Goal: Task Accomplishment & Management: Manage account settings

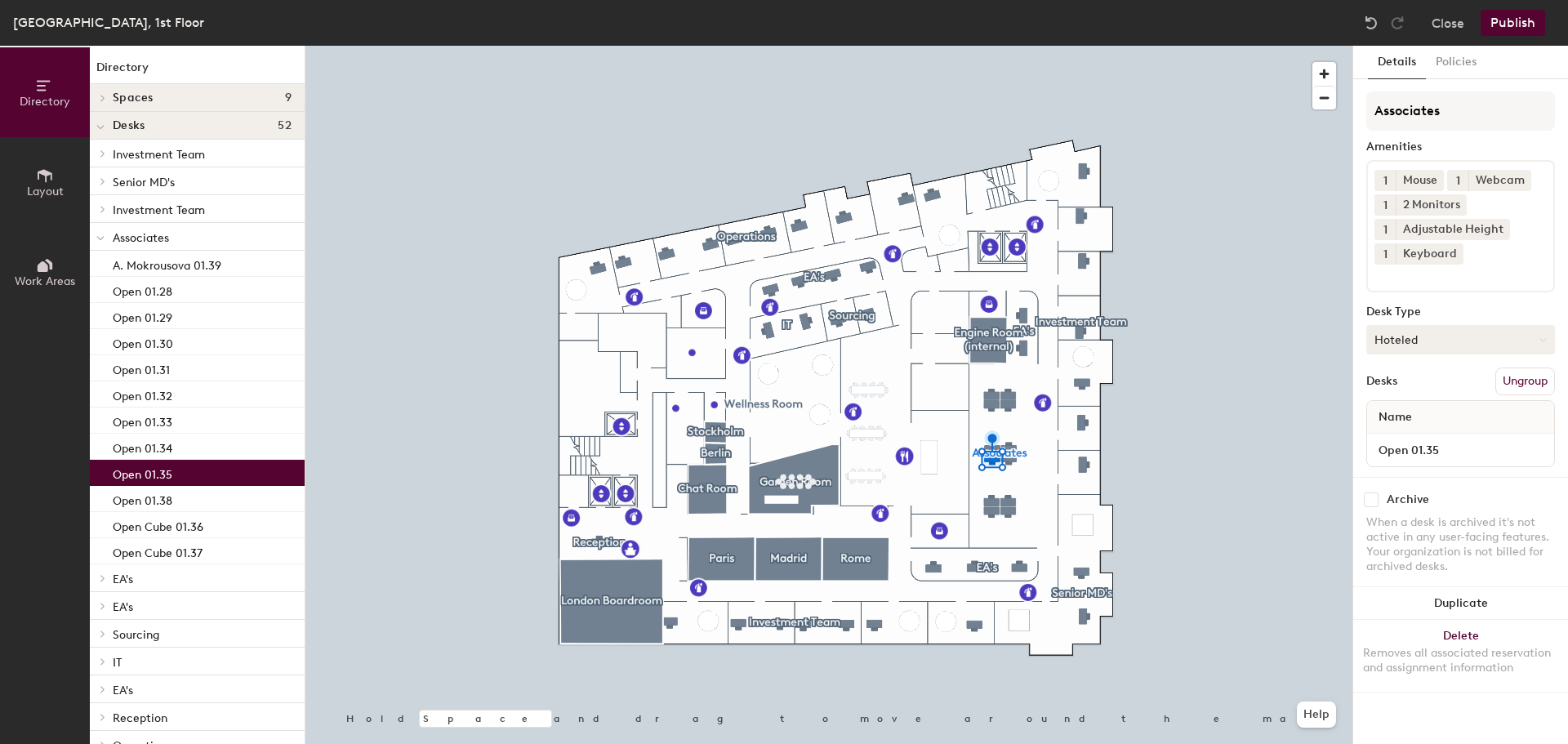
click at [1417, 344] on button "Hoteled" at bounding box center [1461, 340] width 189 height 30
click at [1407, 387] on div "Assigned" at bounding box center [1449, 390] width 163 height 24
click at [1387, 442] on input "Open 01.35" at bounding box center [1460, 450] width 180 height 23
click at [1404, 443] on input "Open 01.35" at bounding box center [1460, 450] width 180 height 23
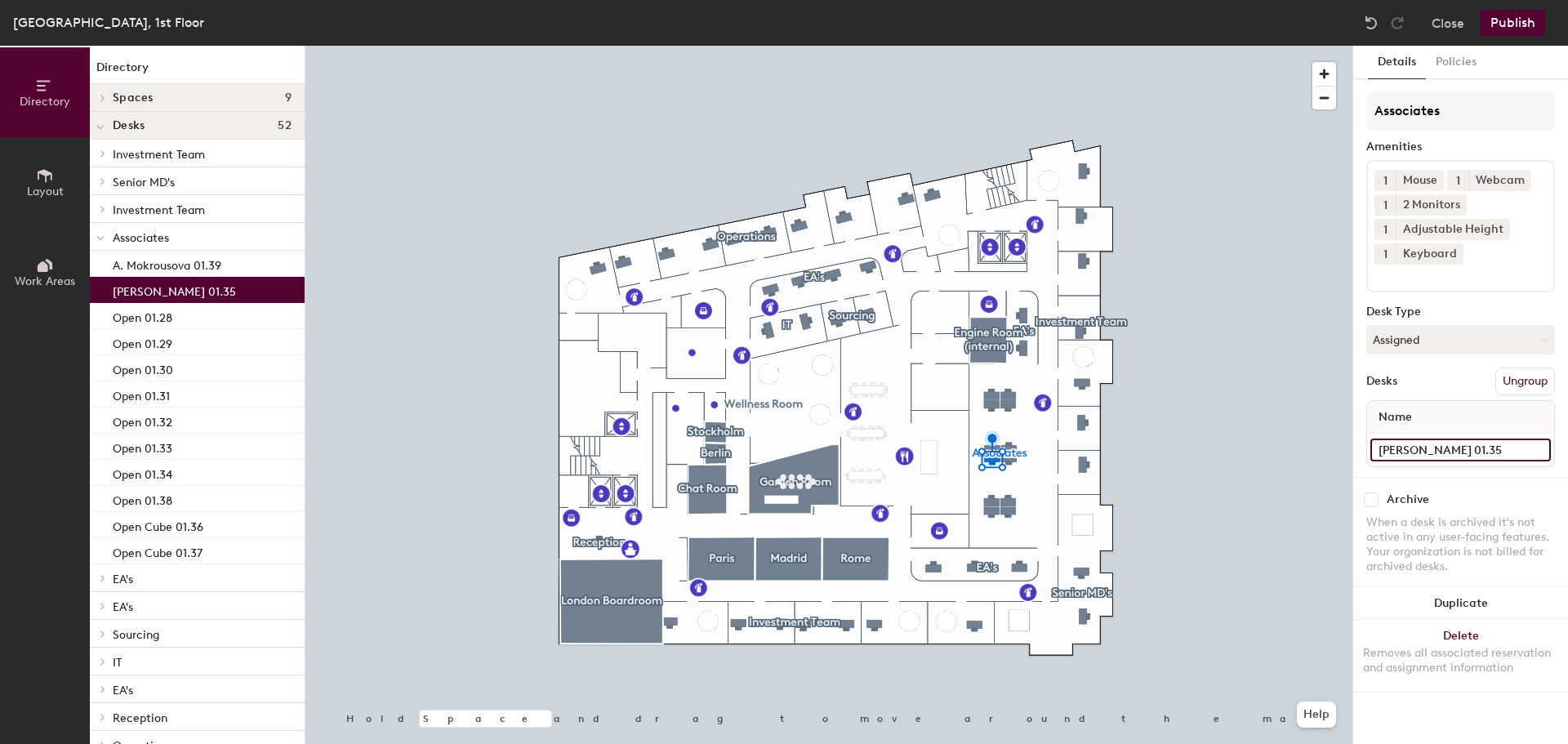
type input "[PERSON_NAME] 01.35"
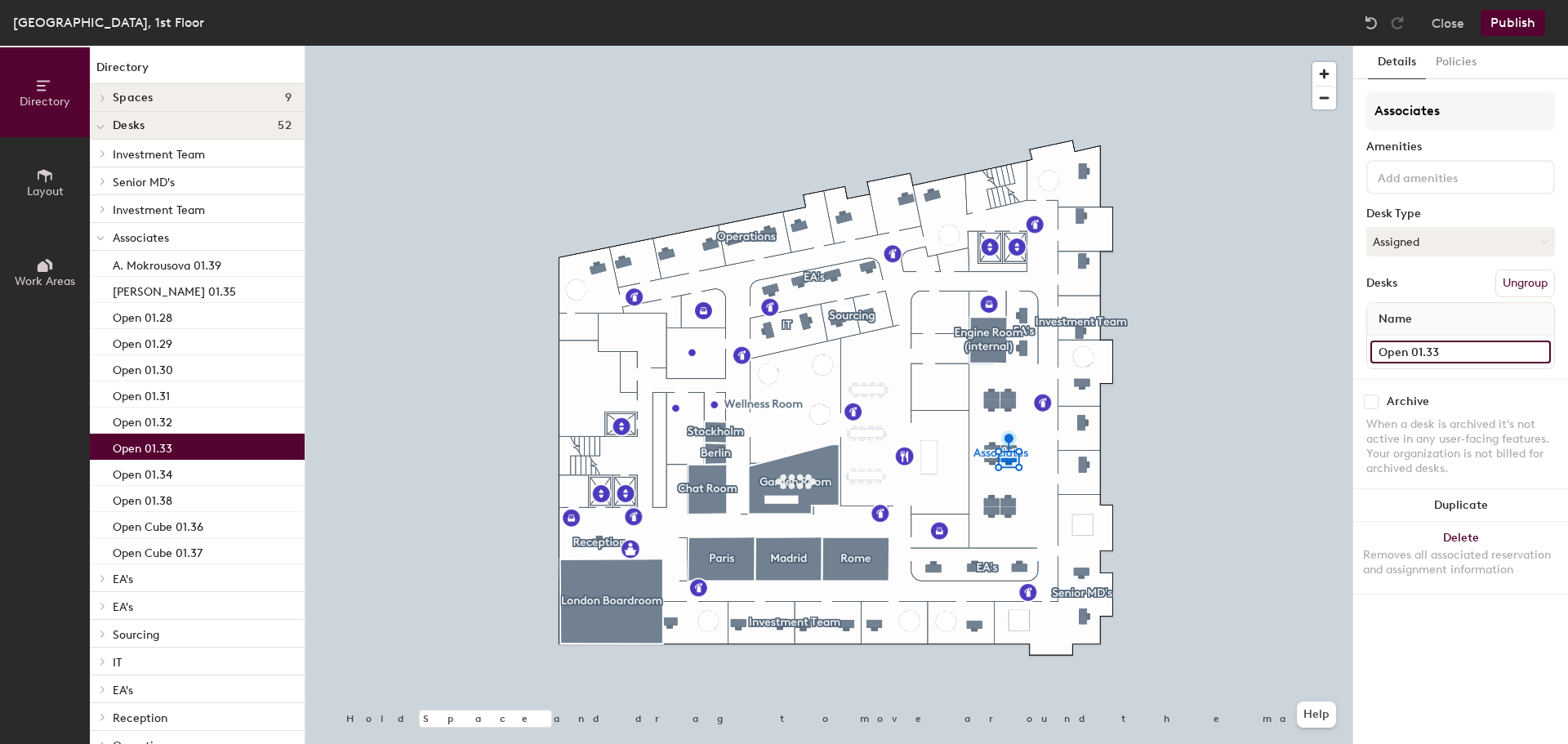
click at [1404, 357] on input "Open 01.33" at bounding box center [1460, 352] width 180 height 23
click at [1407, 353] on input "Open 01.33" at bounding box center [1460, 352] width 180 height 23
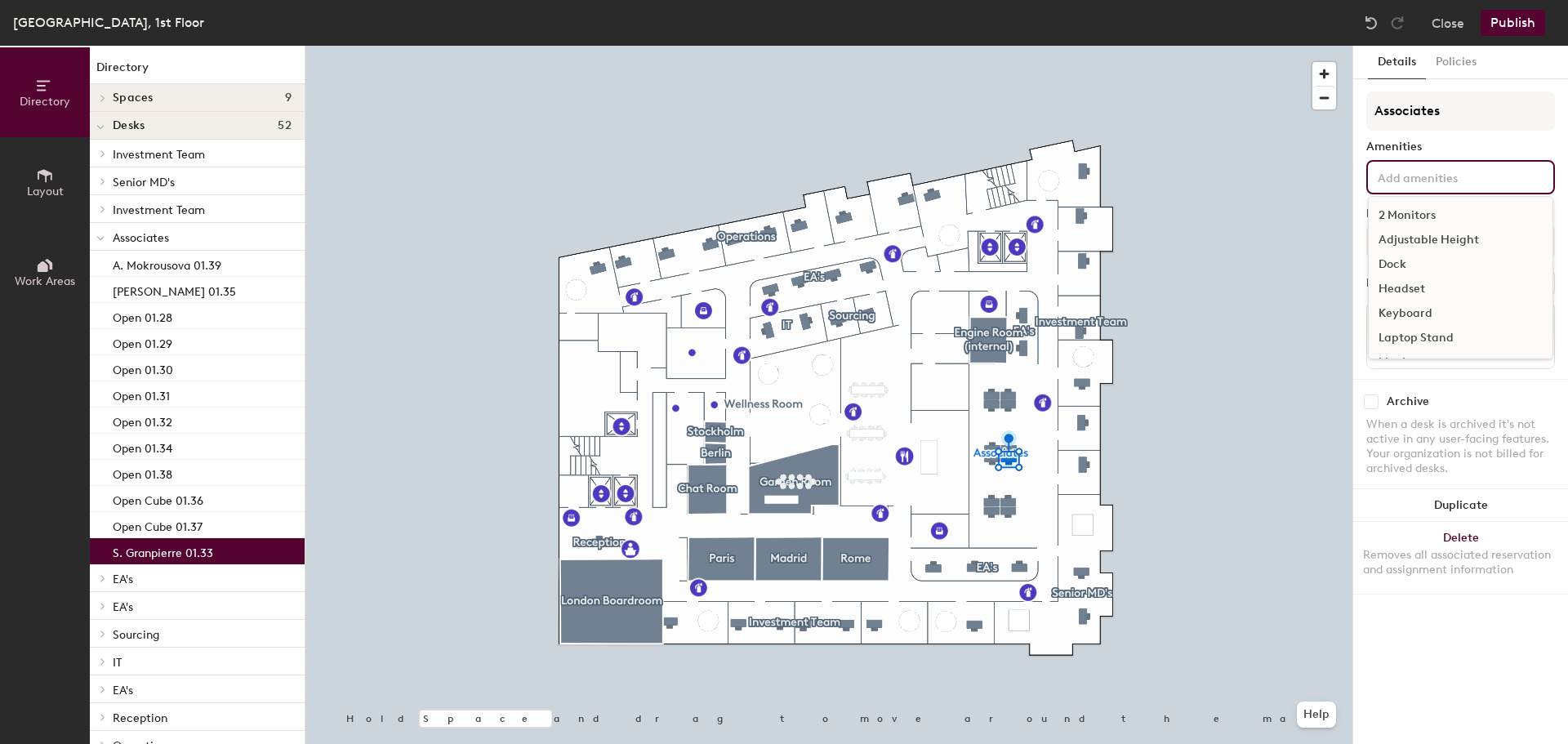
click at [1447, 175] on input at bounding box center [1449, 176] width 147 height 20
click at [1409, 216] on div "2 Monitors" at bounding box center [1461, 216] width 184 height 24
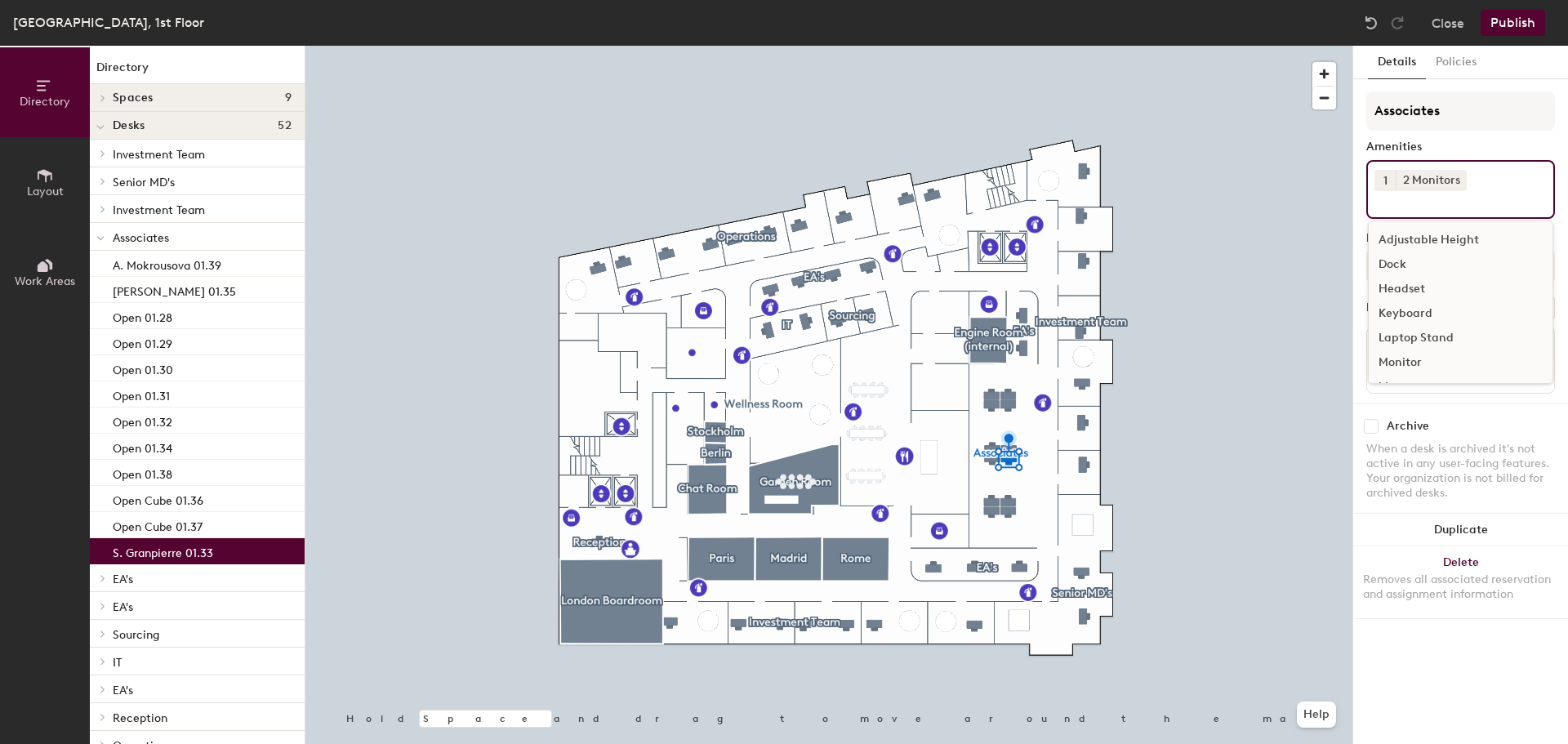
click at [1416, 237] on div "Adjustable Height" at bounding box center [1461, 240] width 184 height 24
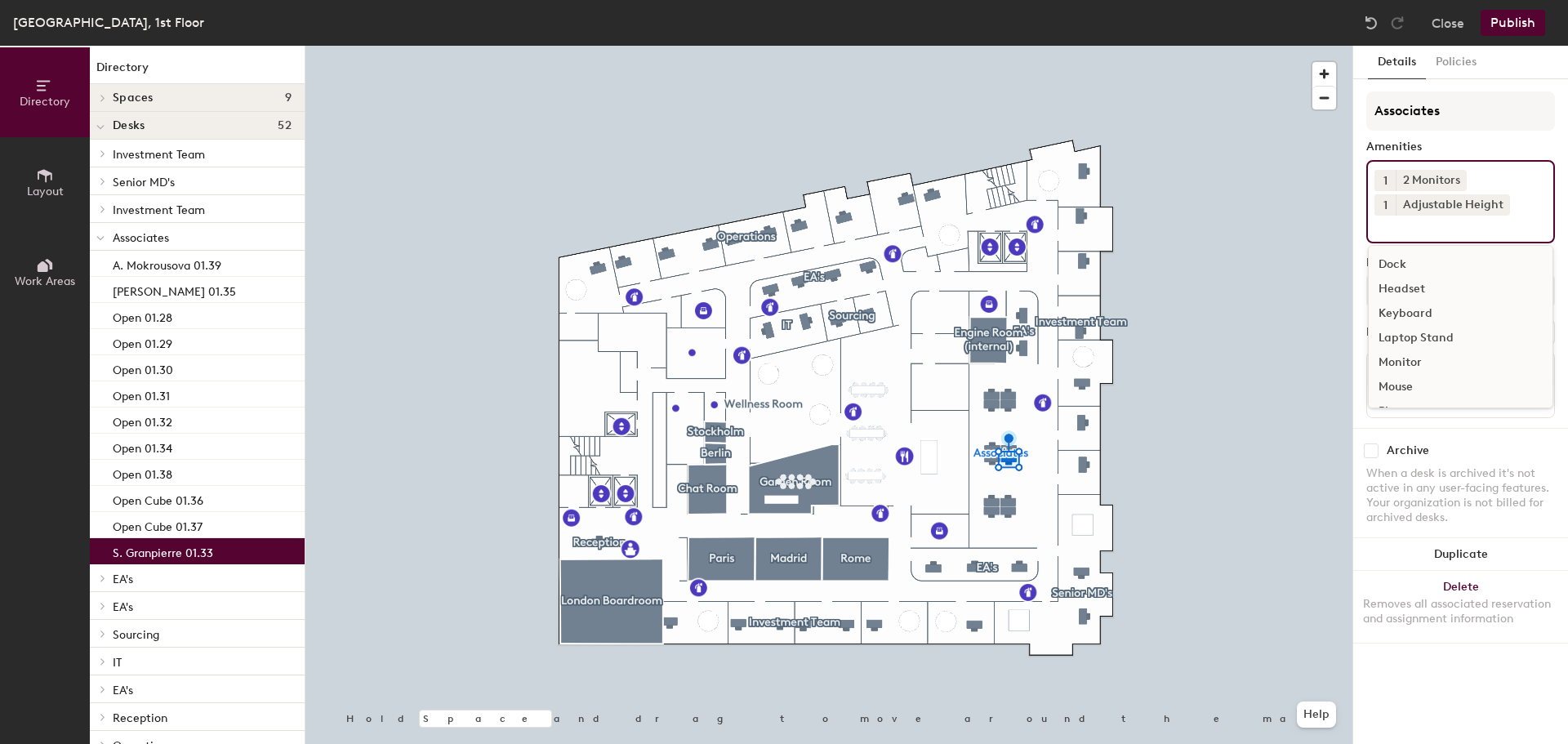
click at [1415, 308] on div "Keyboard" at bounding box center [1461, 314] width 184 height 24
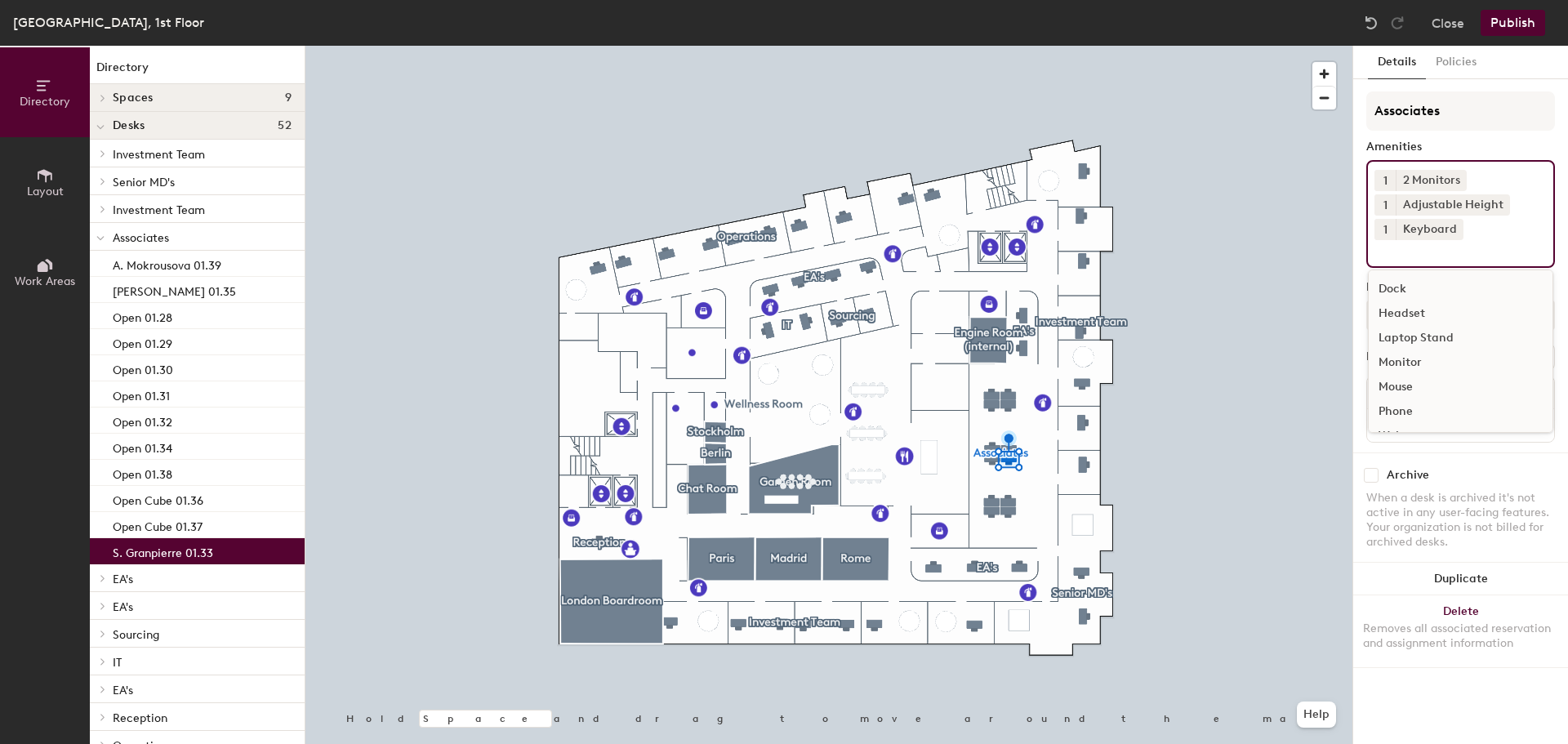
click at [1401, 385] on div "Mouse" at bounding box center [1461, 387] width 184 height 24
click at [1407, 409] on div "Webcam" at bounding box center [1461, 412] width 184 height 24
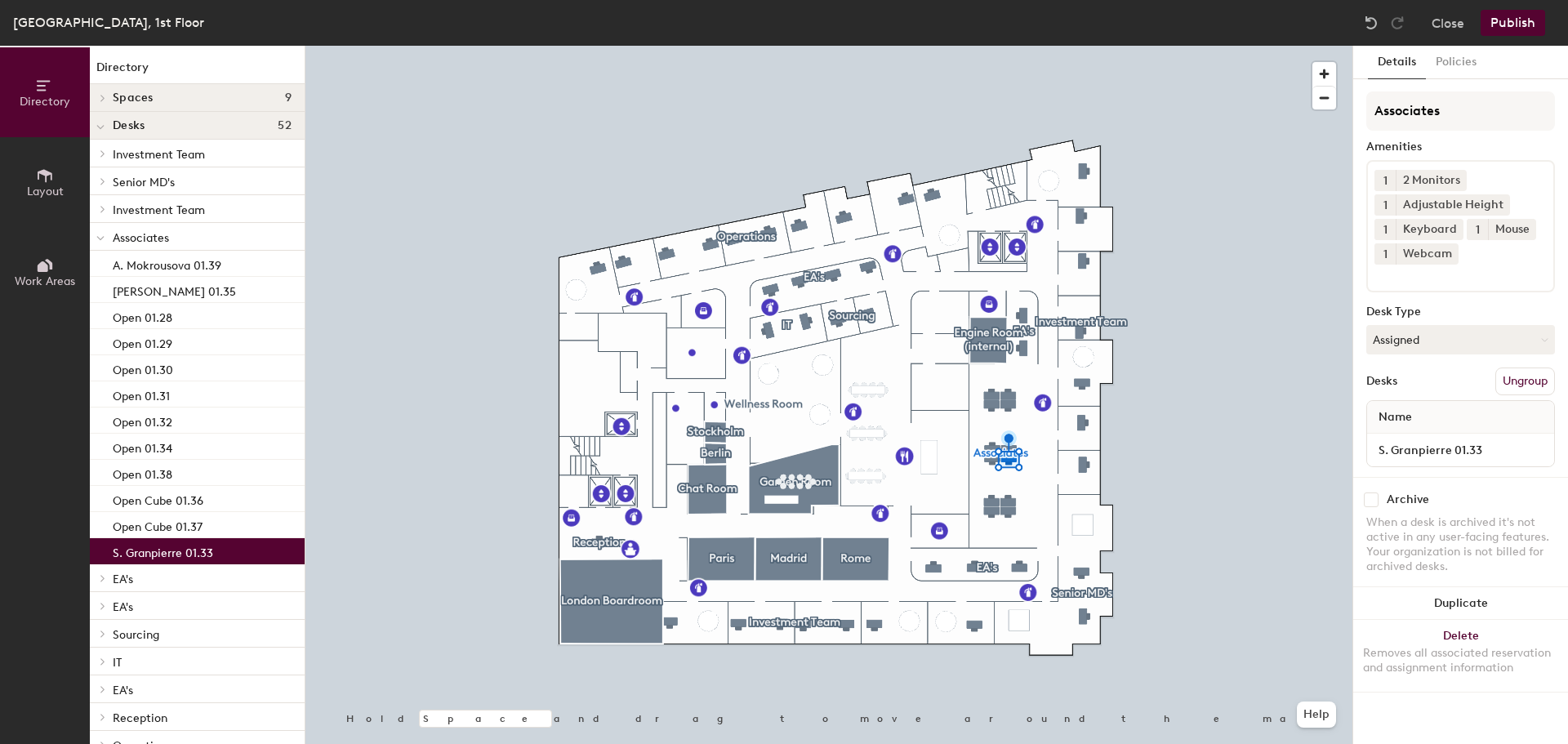
click at [1536, 486] on div "Archive When a desk is archived it's not active in any user-facing features. Yo…" at bounding box center [1461, 535] width 215 height 117
click at [1417, 445] on input "S. Granpierre 01.33" at bounding box center [1460, 450] width 180 height 23
click at [1419, 450] on input "S. Granpierre 01.33" at bounding box center [1460, 450] width 180 height 23
type input "[PERSON_NAME] 01.33"
click at [1529, 15] on button "Publish" at bounding box center [1512, 23] width 64 height 26
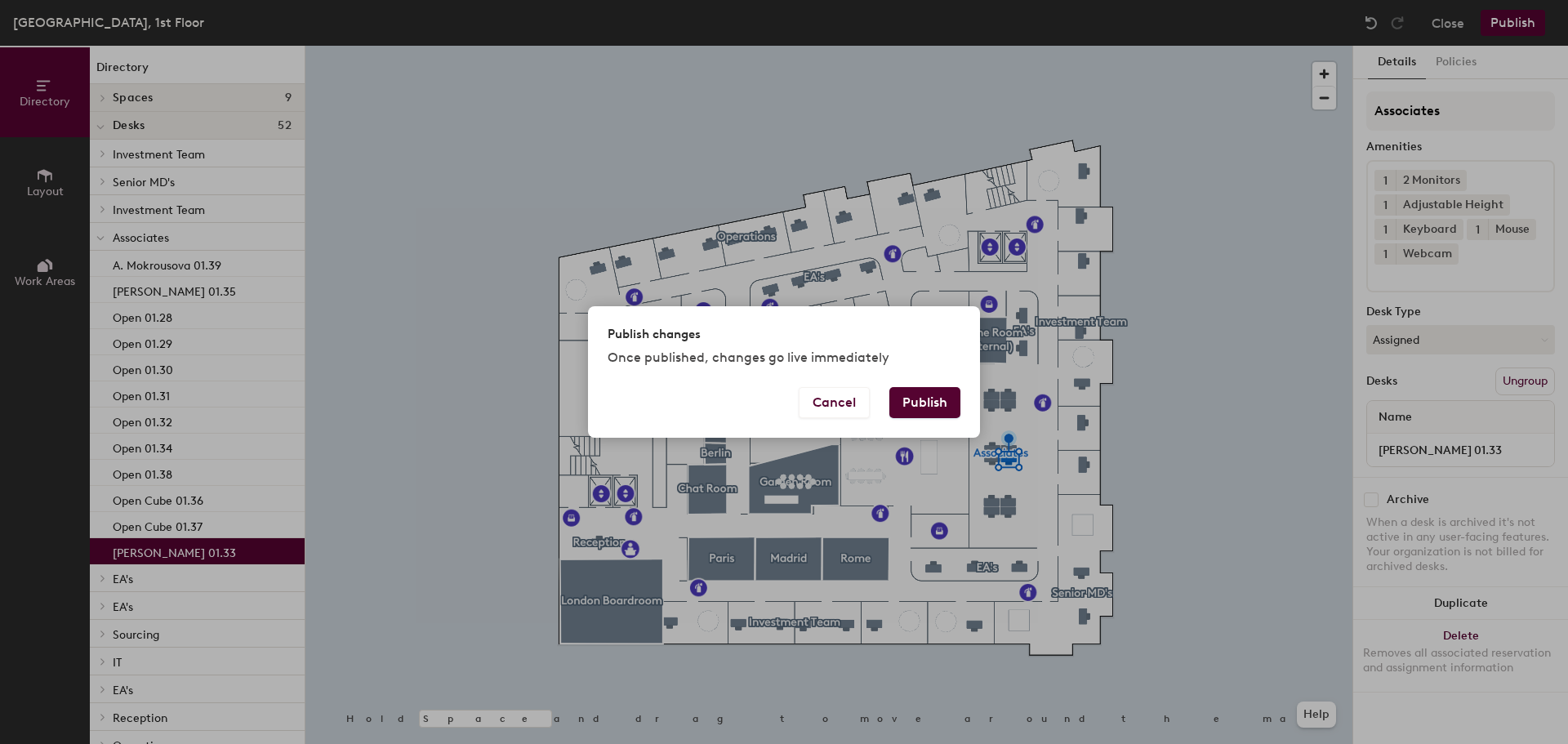
click at [948, 401] on button "Publish" at bounding box center [925, 402] width 71 height 31
